Goal: Understand process/instructions: Learn how to perform a task or action

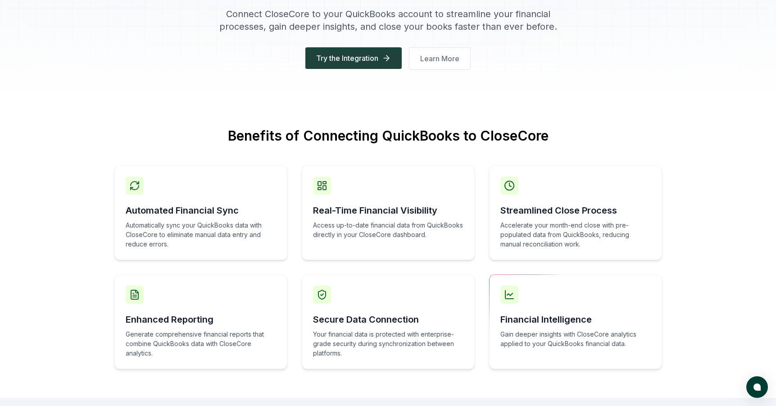
scroll to position [86, 0]
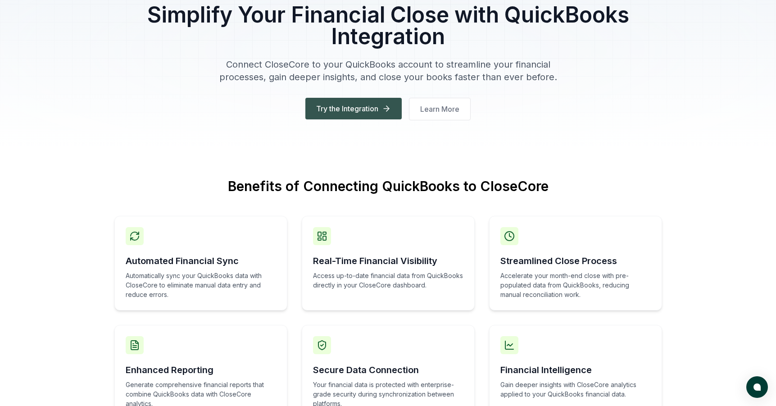
click at [365, 110] on button "Try the Integration" at bounding box center [353, 109] width 96 height 22
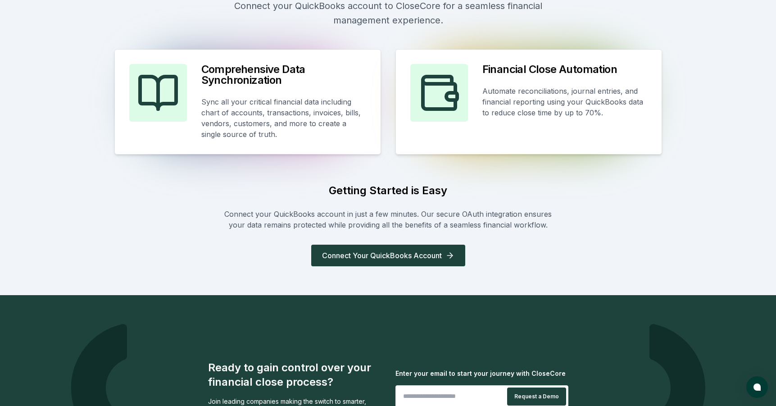
scroll to position [603, 0]
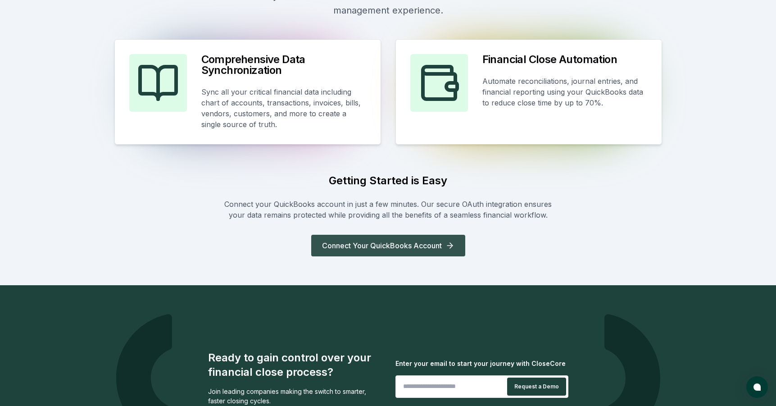
click at [404, 244] on button "Connect Your QuickBooks Account" at bounding box center [388, 246] width 154 height 22
